Goal: Information Seeking & Learning: Learn about a topic

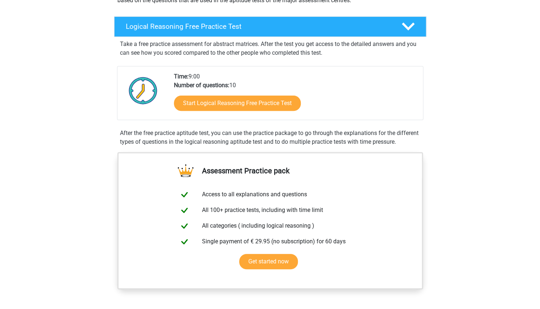
scroll to position [104, 0]
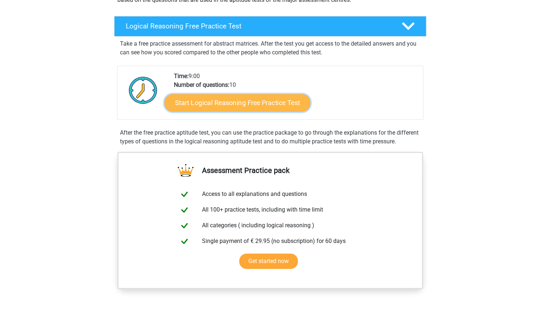
click at [248, 102] on link "Start Logical Reasoning Free Practice Test" at bounding box center [238, 103] width 146 height 18
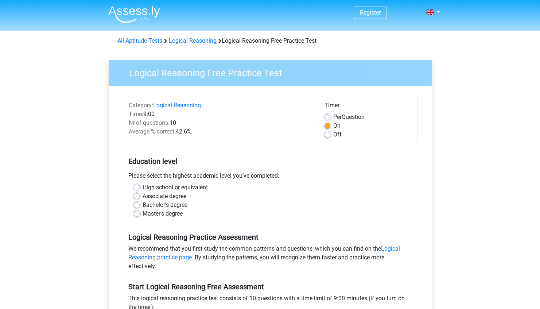
scroll to position [69, 0]
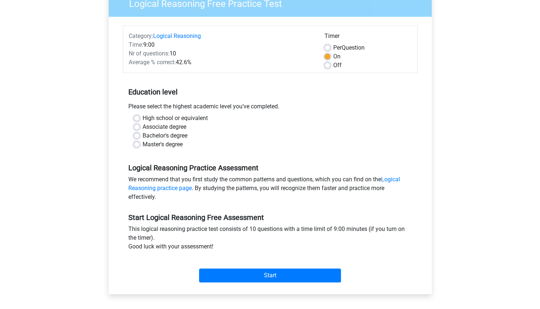
click at [137, 148] on div "Master's degree" at bounding box center [270, 144] width 273 height 9
click at [143, 146] on label "Master's degree" at bounding box center [163, 144] width 40 height 9
click at [138, 146] on input "Master's degree" at bounding box center [137, 143] width 6 height 7
radio input "true"
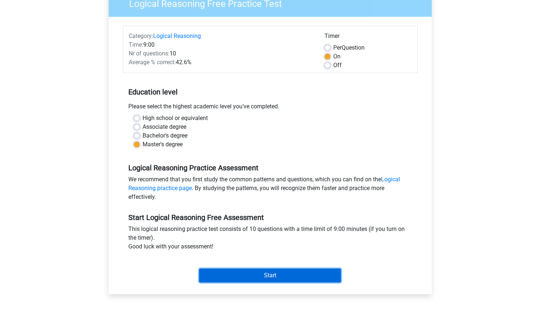
click at [244, 270] on input "Start" at bounding box center [270, 275] width 142 height 14
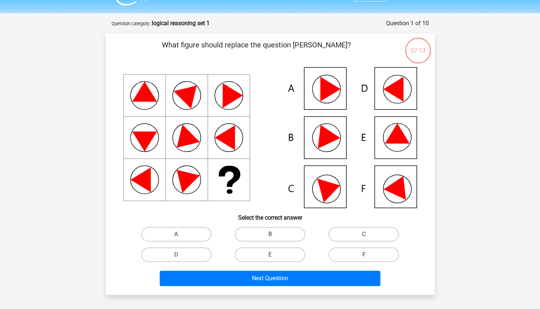
scroll to position [19, 0]
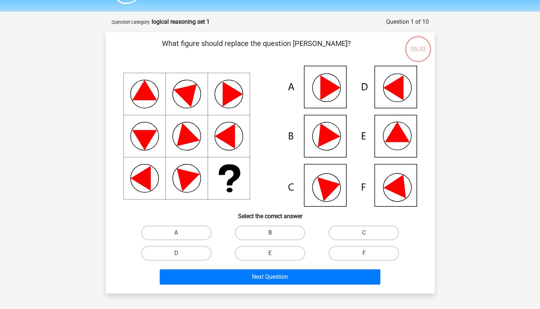
click at [388, 179] on icon at bounding box center [270, 136] width 294 height 141
click at [356, 249] on label "F" at bounding box center [364, 253] width 70 height 15
click at [364, 253] on input "F" at bounding box center [366, 255] width 5 height 5
radio input "true"
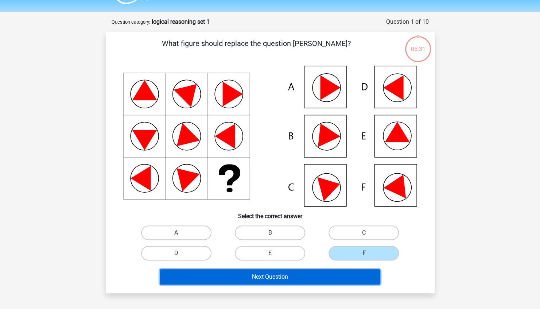
click at [346, 283] on button "Next Question" at bounding box center [270, 276] width 221 height 15
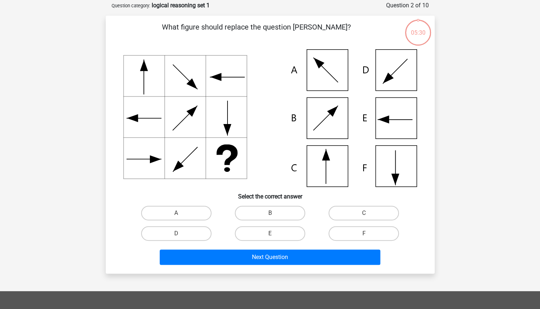
scroll to position [36, 0]
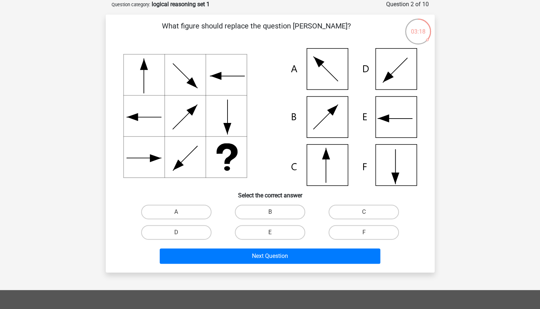
click at [315, 179] on icon at bounding box center [270, 117] width 294 height 138
click at [358, 206] on label "C" at bounding box center [364, 212] width 70 height 15
click at [364, 212] on input "C" at bounding box center [366, 214] width 5 height 5
radio input "true"
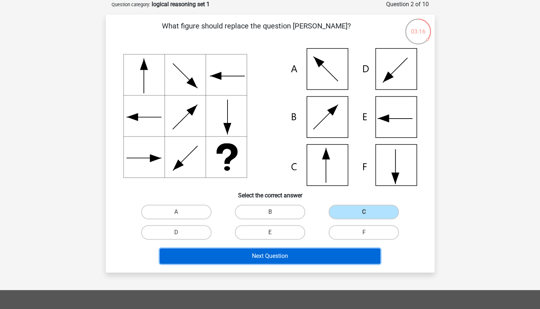
click at [287, 263] on button "Next Question" at bounding box center [270, 255] width 221 height 15
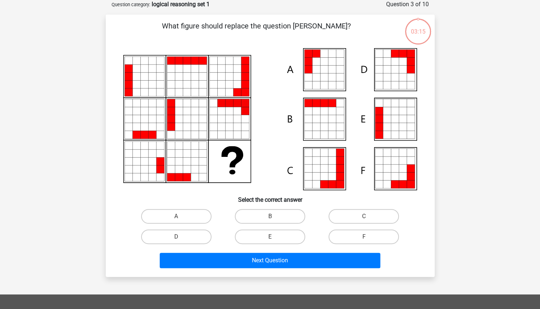
scroll to position [44, 0]
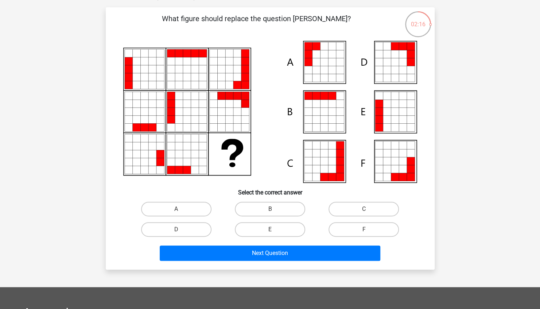
click at [330, 49] on icon at bounding box center [332, 46] width 8 height 8
click at [172, 207] on label "A" at bounding box center [176, 209] width 70 height 15
click at [176, 209] on input "A" at bounding box center [178, 211] width 5 height 5
radio input "true"
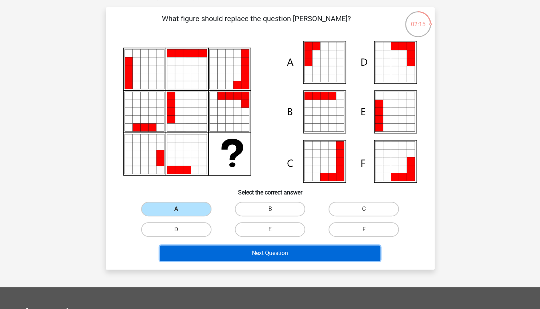
click at [219, 247] on button "Next Question" at bounding box center [270, 252] width 221 height 15
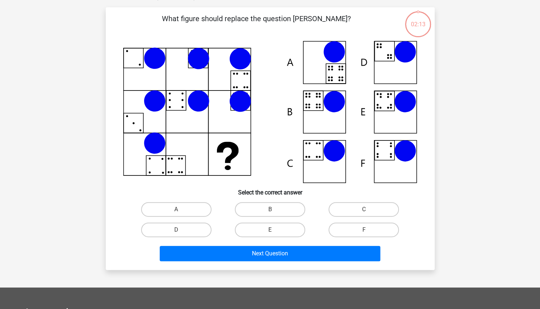
scroll to position [36, 0]
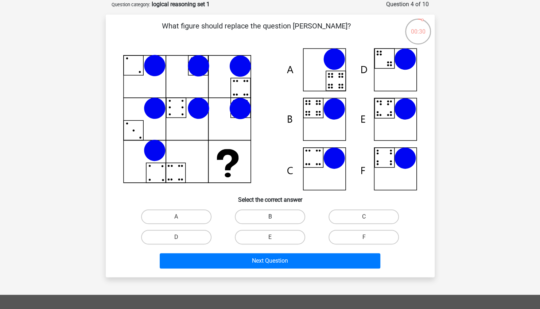
click at [289, 217] on label "B" at bounding box center [270, 216] width 70 height 15
click at [275, 217] on input "B" at bounding box center [272, 219] width 5 height 5
radio input "true"
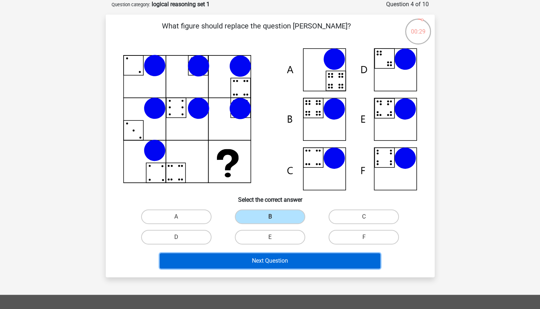
click at [288, 256] on button "Next Question" at bounding box center [270, 260] width 221 height 15
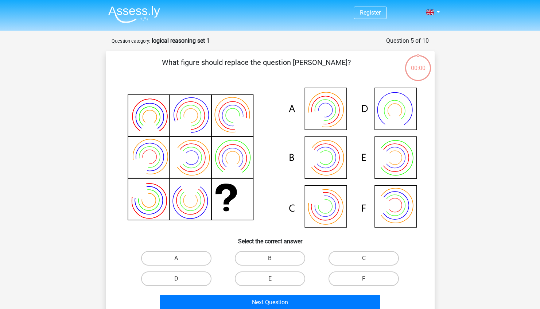
scroll to position [36, 0]
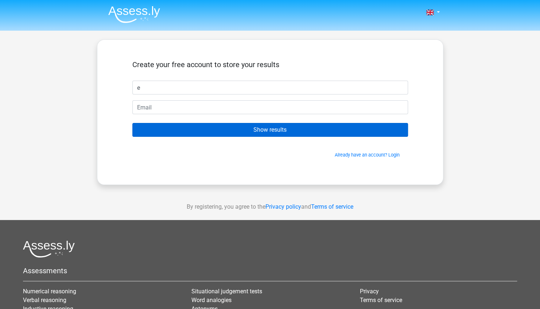
type input "[PERSON_NAME]"
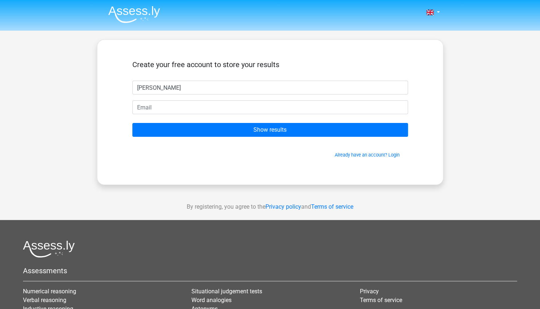
click at [190, 114] on form "Create your free account to store your results [PERSON_NAME] Show results Alrea…" at bounding box center [270, 109] width 276 height 98
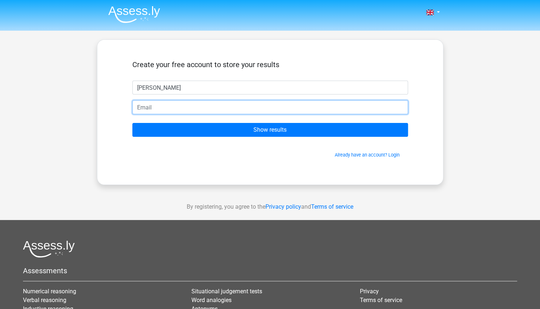
click at [190, 110] on input "email" at bounding box center [270, 107] width 276 height 14
type input "[PERSON_NAME][EMAIL_ADDRESS][PERSON_NAME][DOMAIN_NAME]"
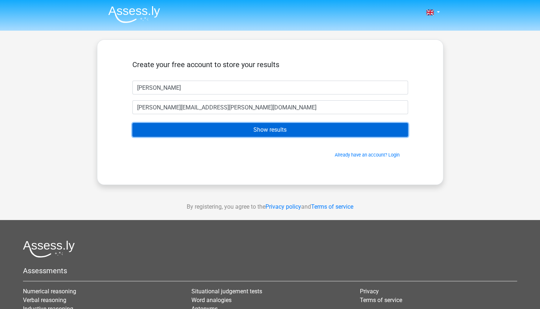
click at [212, 133] on input "Show results" at bounding box center [270, 130] width 276 height 14
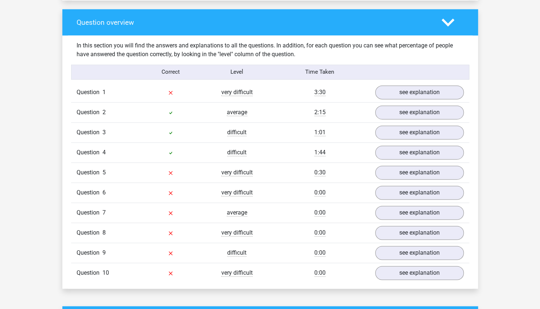
scroll to position [532, 0]
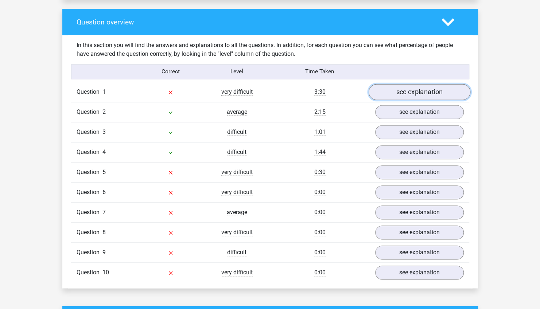
click at [436, 85] on link "see explanation" at bounding box center [419, 92] width 102 height 16
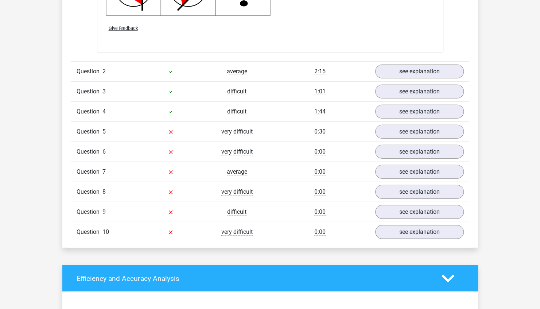
scroll to position [1072, 0]
click at [413, 127] on link "see explanation" at bounding box center [419, 132] width 102 height 16
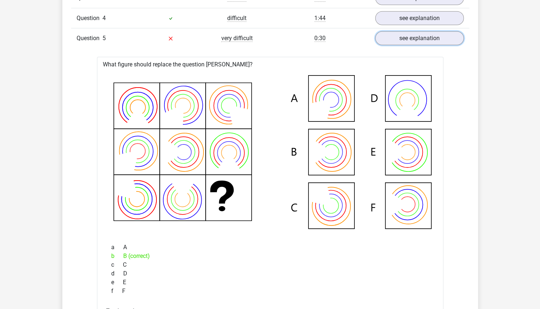
scroll to position [1165, 0]
